Goal: Transaction & Acquisition: Download file/media

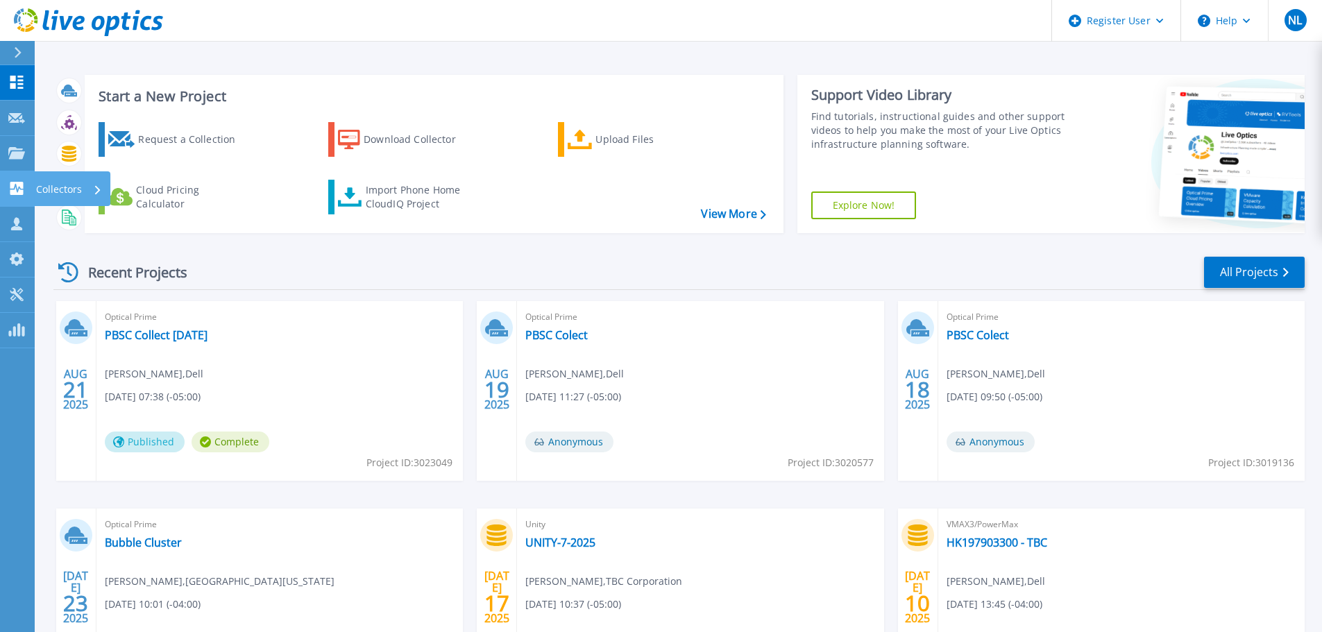
click at [47, 7] on p "Collectors" at bounding box center [59, 189] width 46 height 36
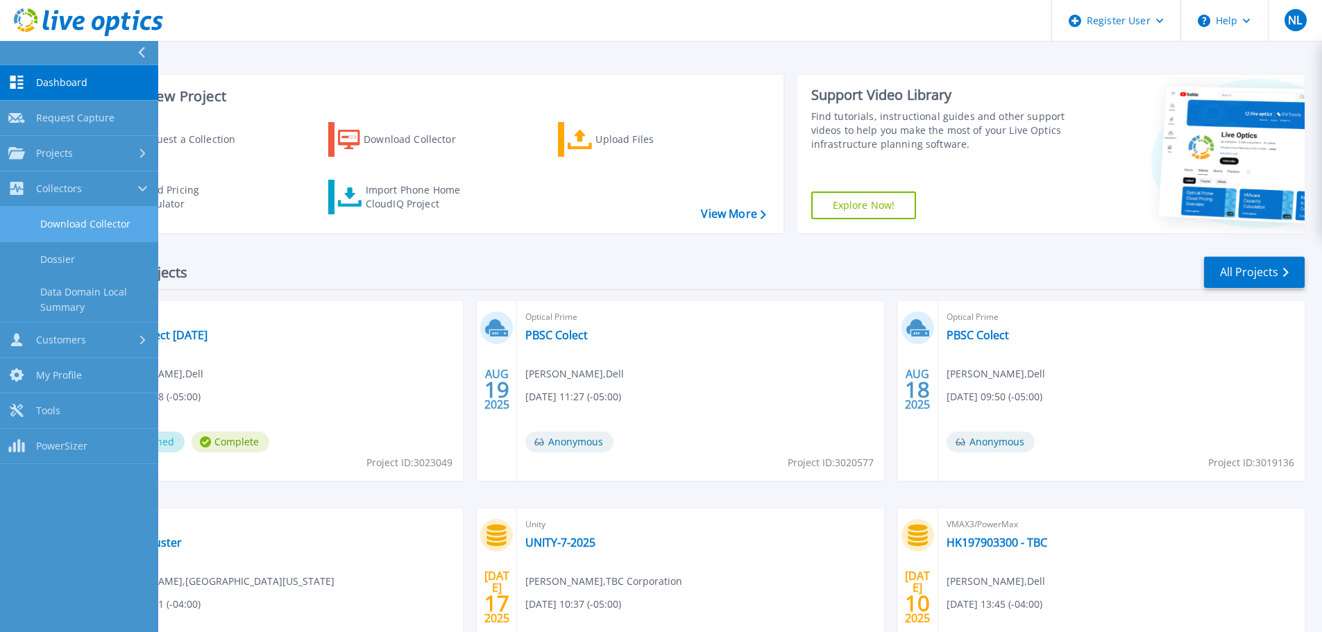
click at [101, 7] on link "Download Collector" at bounding box center [79, 224] width 158 height 35
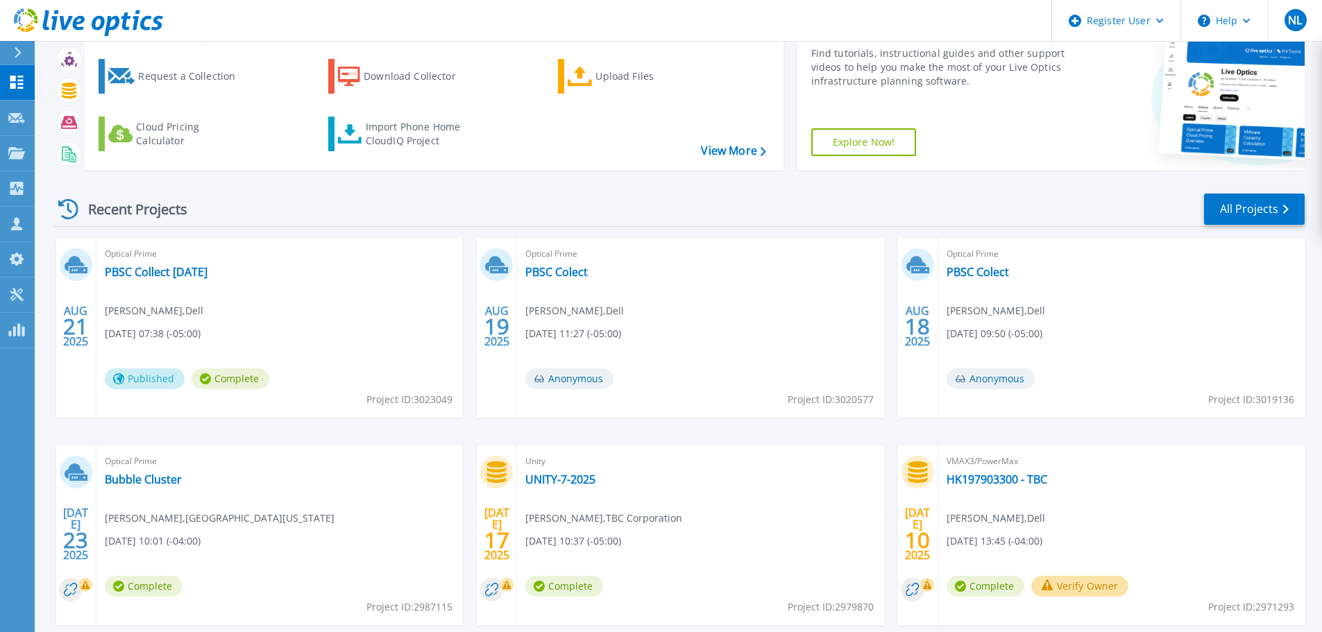
scroll to position [137, 0]
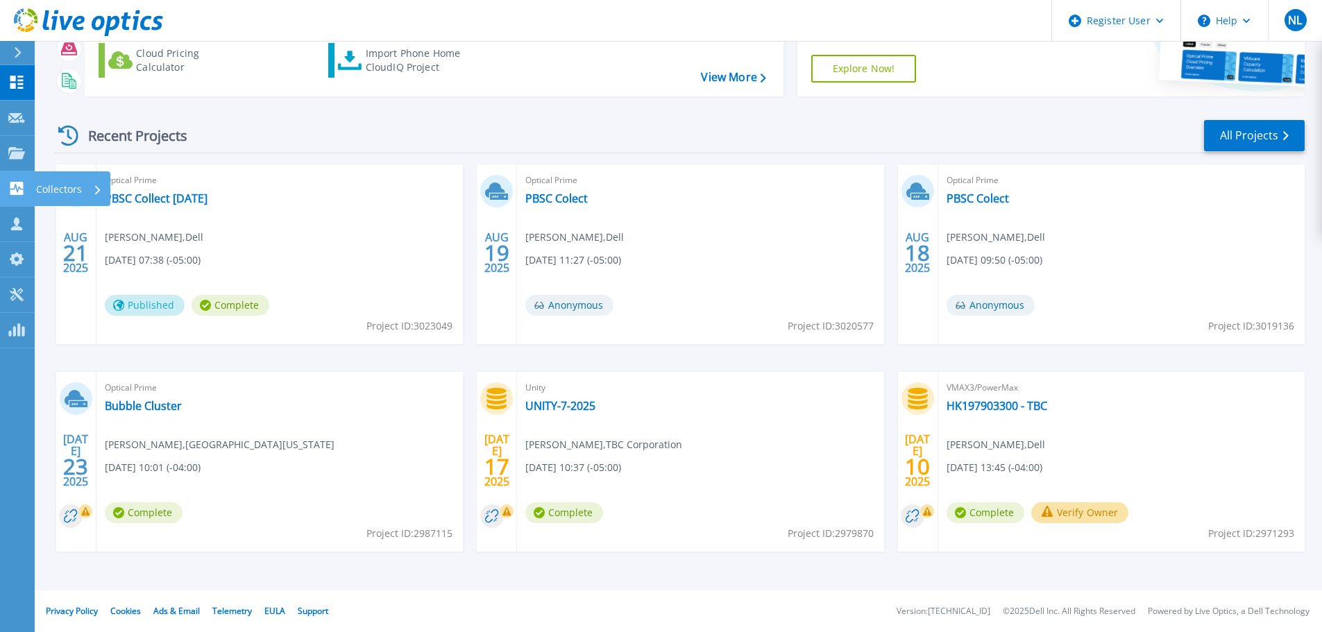
click at [23, 184] on icon at bounding box center [16, 188] width 13 height 13
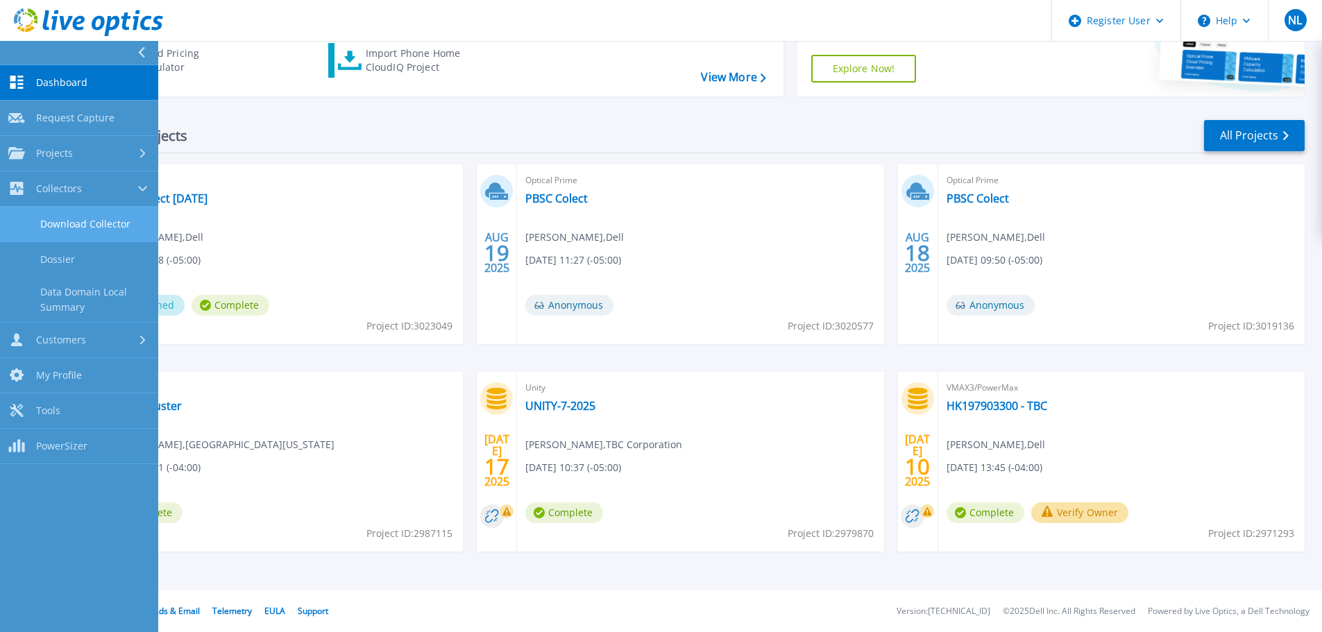
click at [85, 228] on link "Download Collector" at bounding box center [79, 224] width 158 height 35
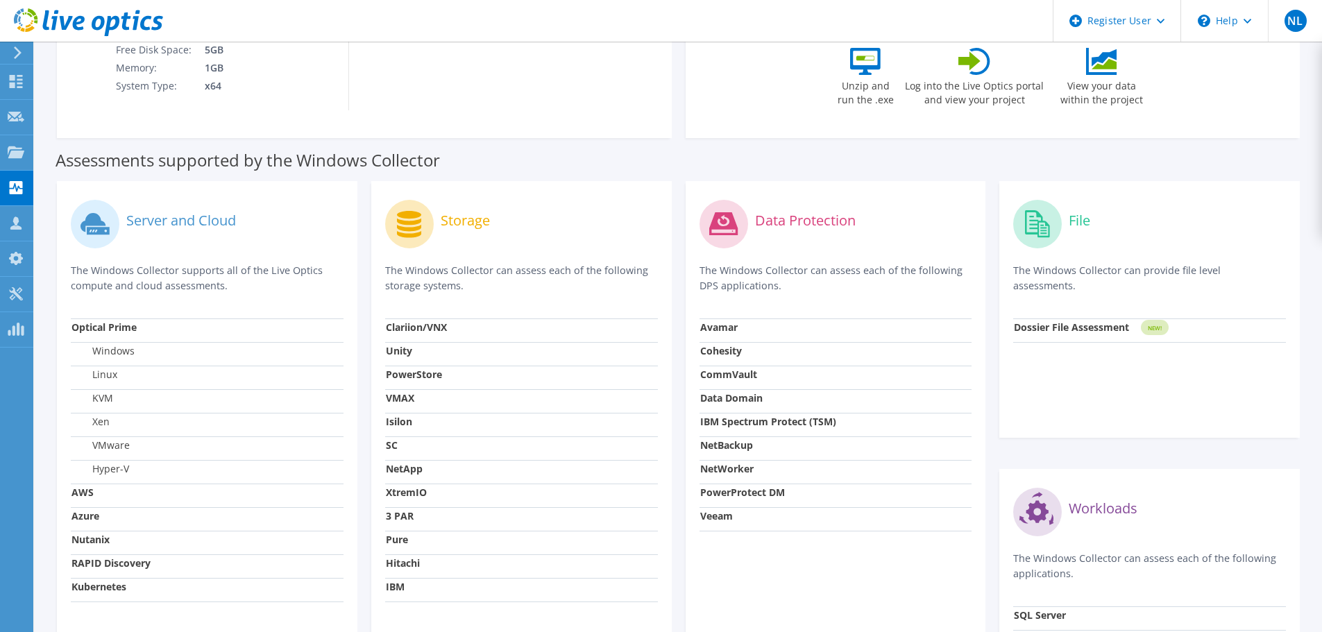
scroll to position [417, 0]
